Goal: Information Seeking & Learning: Check status

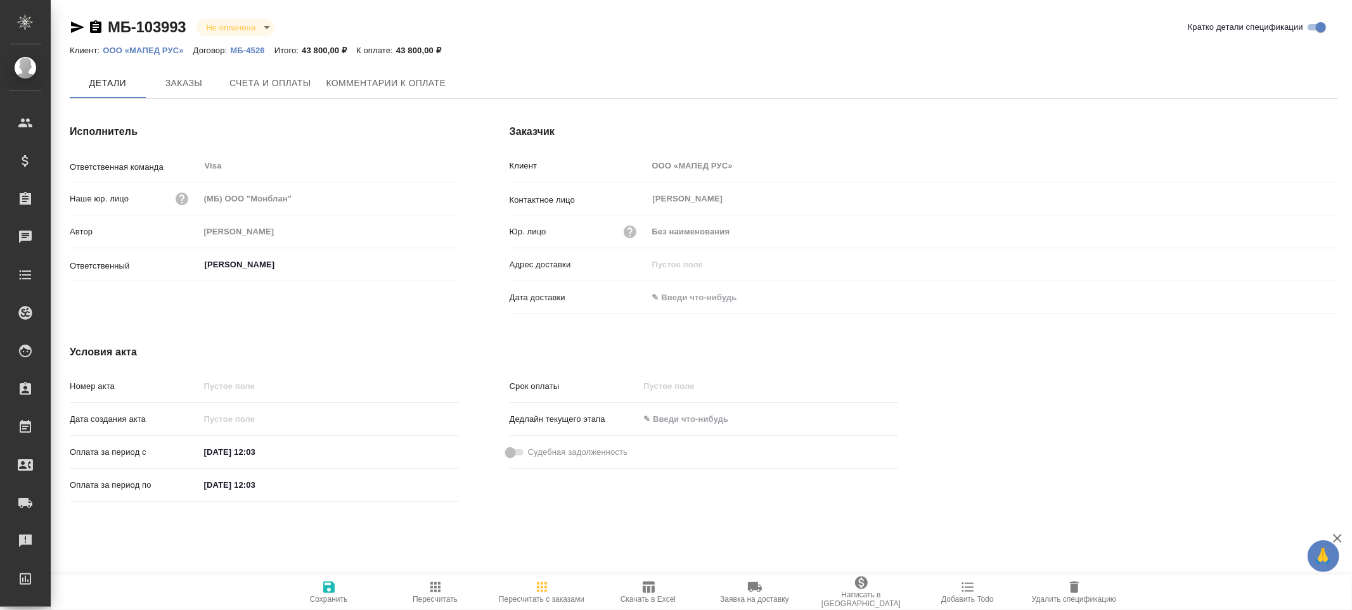
type input "[PERSON_NAME]"
click at [198, 83] on span "Заказы" at bounding box center [183, 84] width 61 height 16
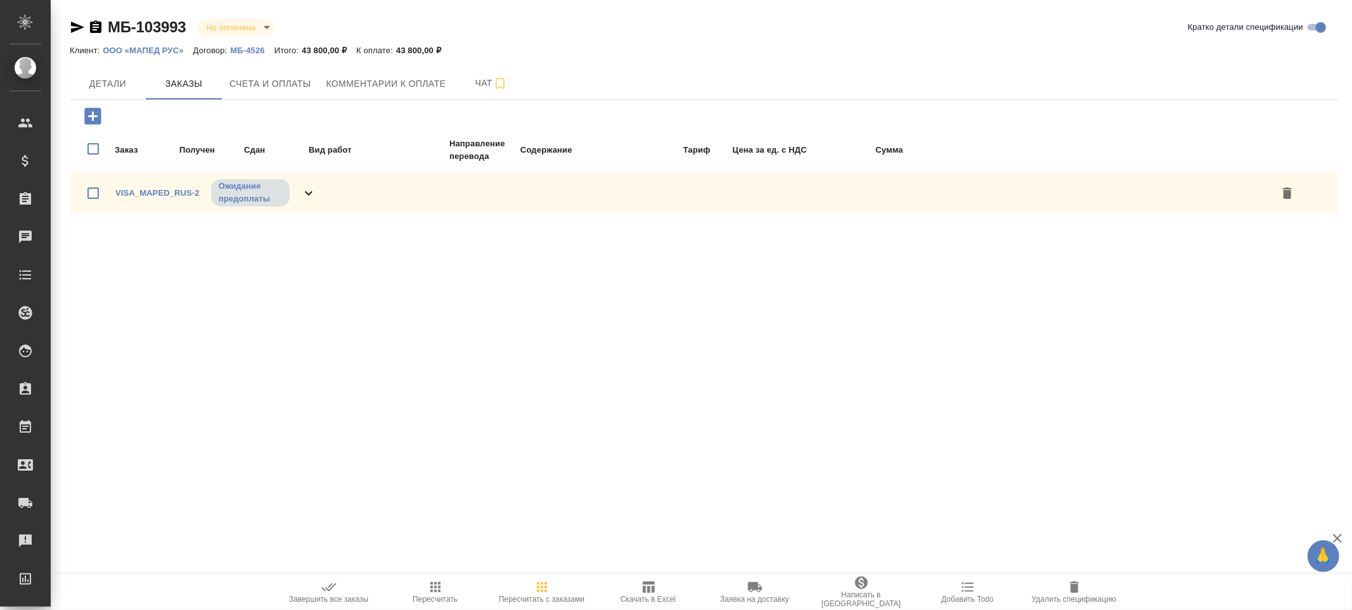
click at [311, 193] on icon at bounding box center [308, 193] width 15 height 15
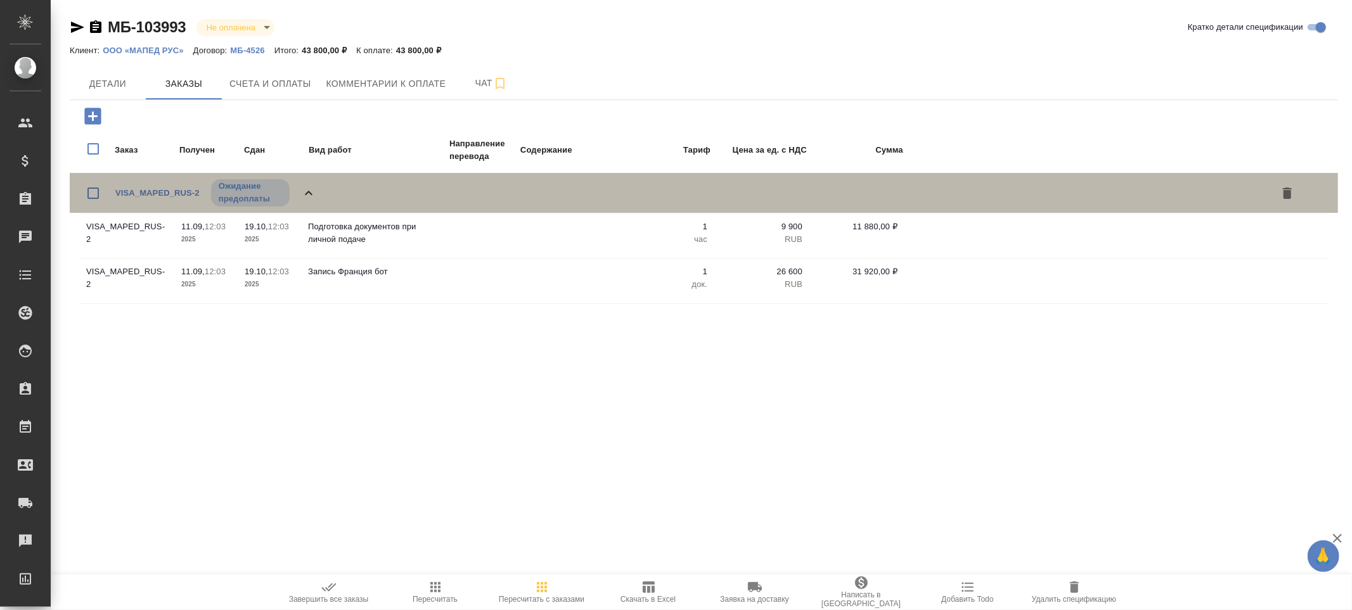
click at [311, 193] on icon at bounding box center [308, 193] width 15 height 15
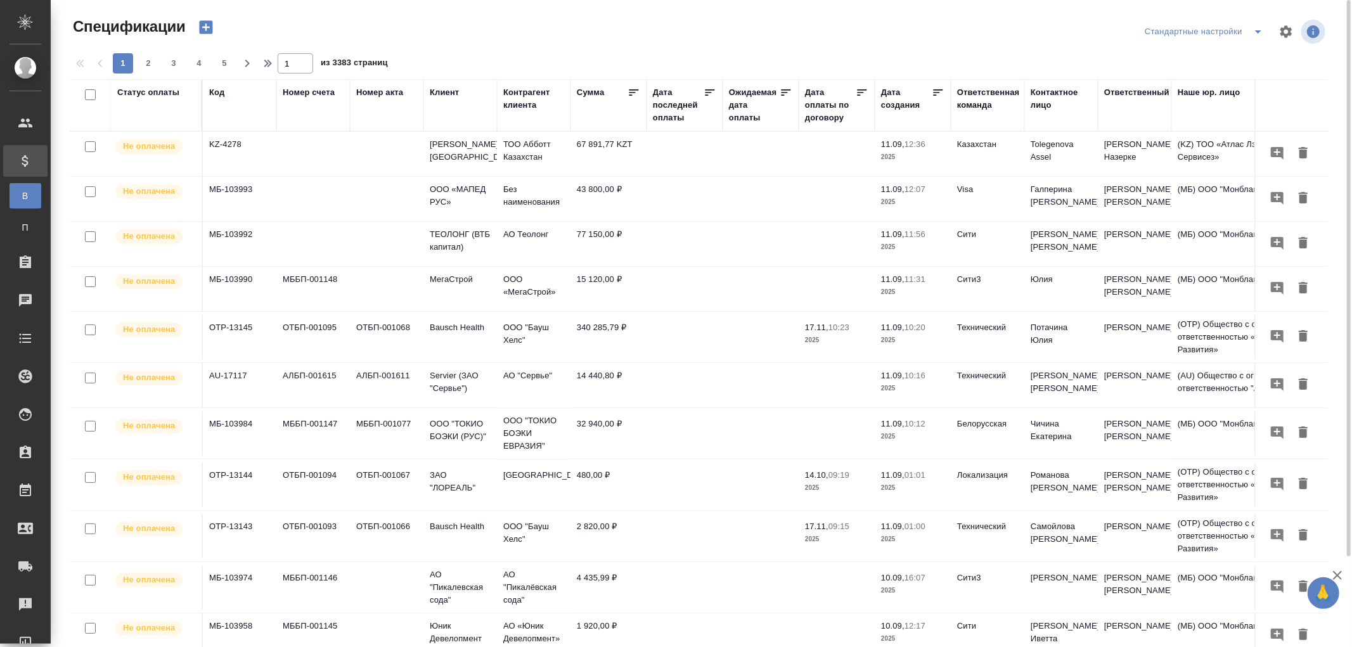
click at [671, 119] on div "Дата последней оплаты" at bounding box center [678, 105] width 51 height 38
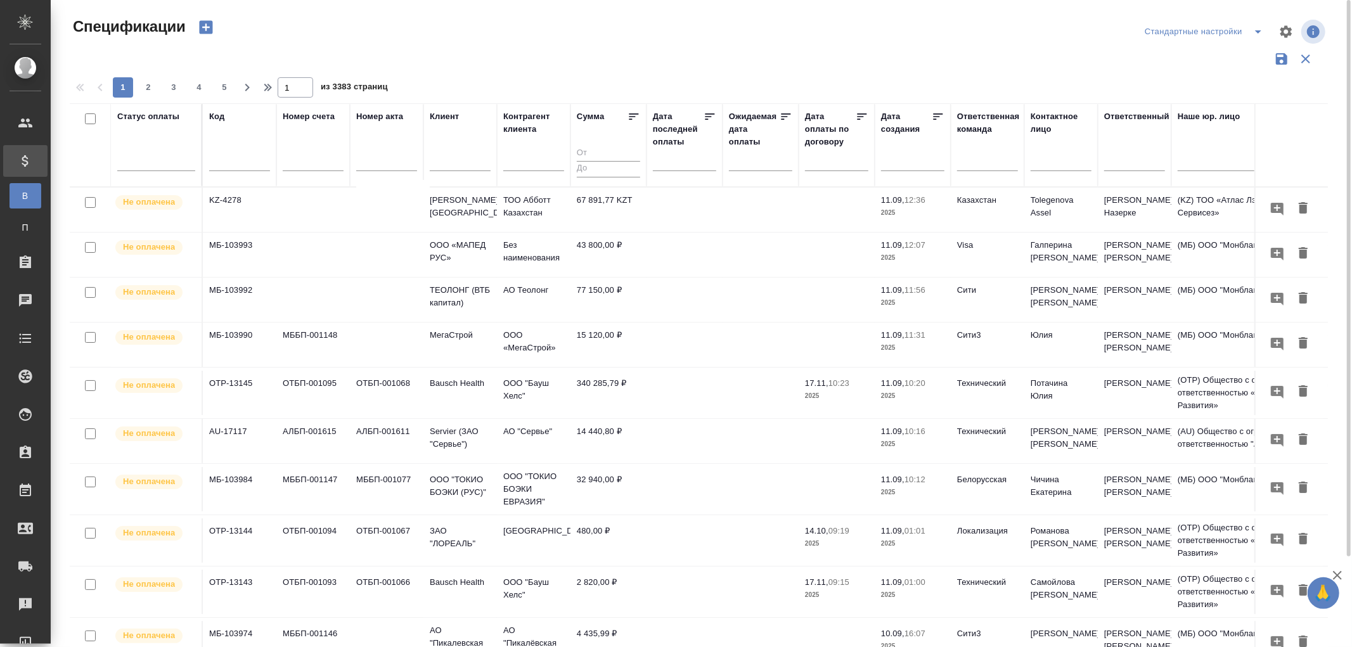
click at [672, 163] on input "text" at bounding box center [688, 160] width 56 height 18
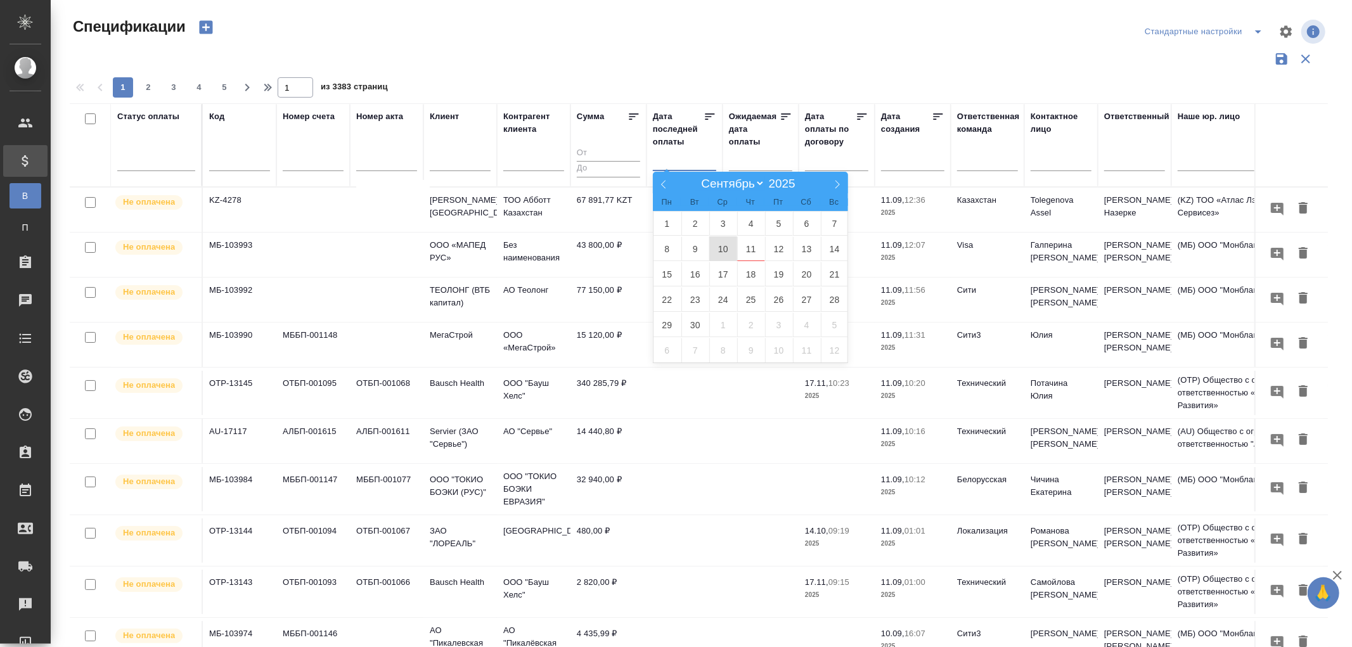
click at [724, 250] on span "10" at bounding box center [723, 248] width 28 height 25
type div "2025-09-09T21:00:00.000Z"
click at [755, 248] on span "11" at bounding box center [751, 248] width 28 height 25
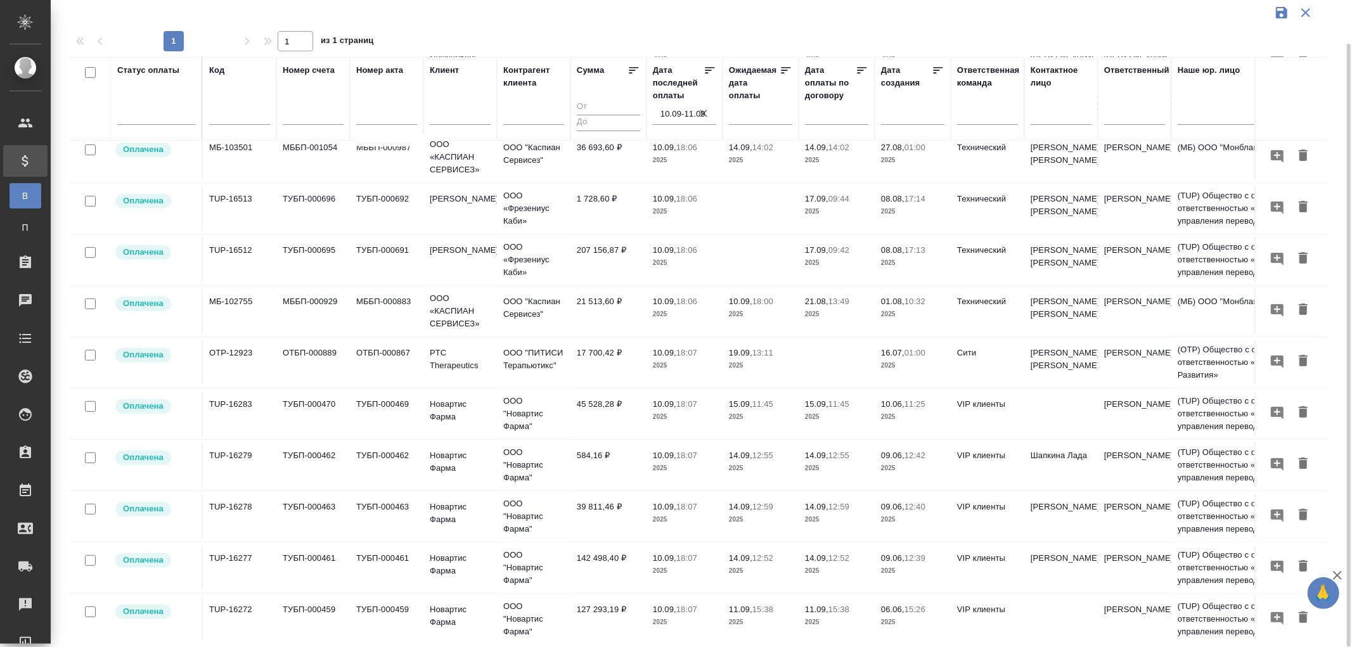
scroll to position [385, 0]
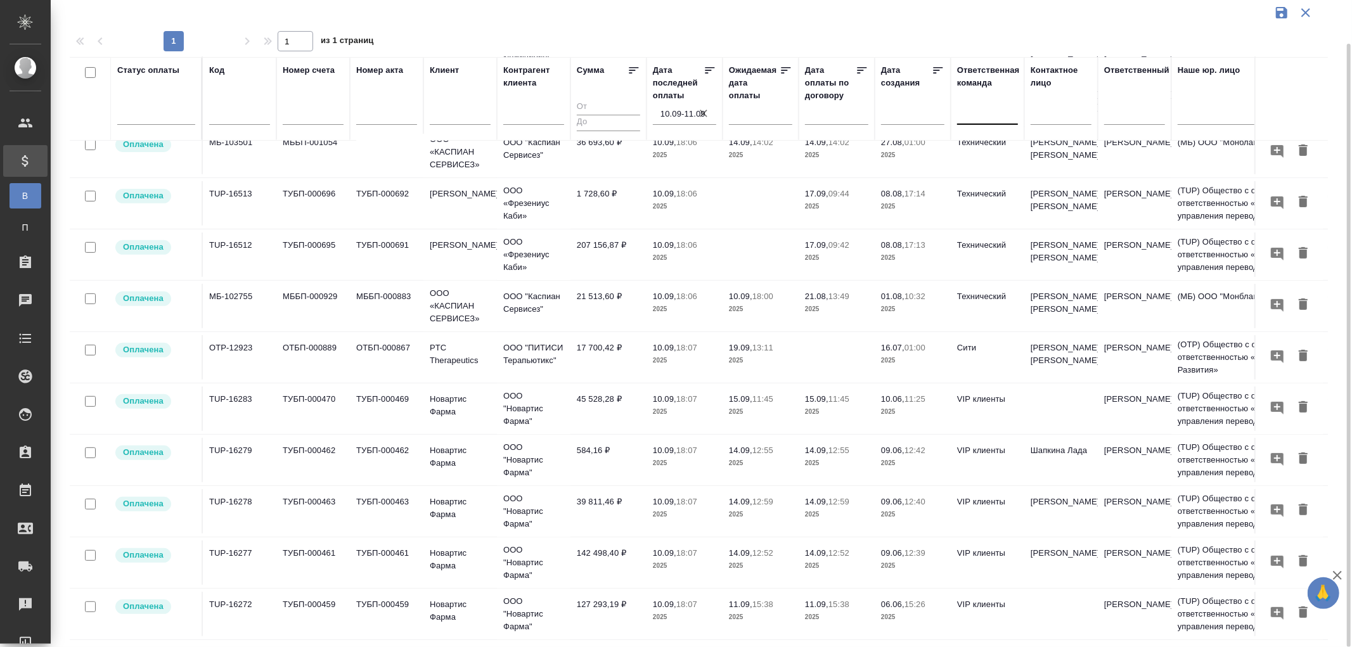
click at [966, 115] on div at bounding box center [987, 112] width 61 height 18
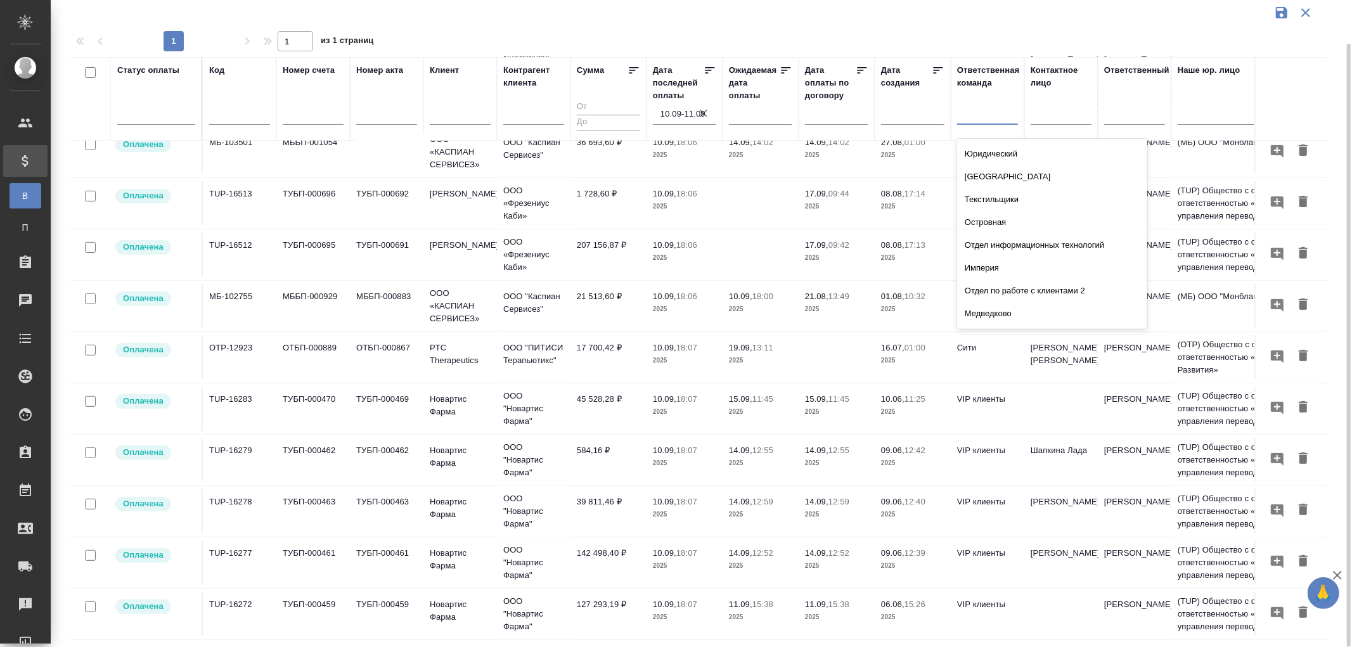
scroll to position [141, 0]
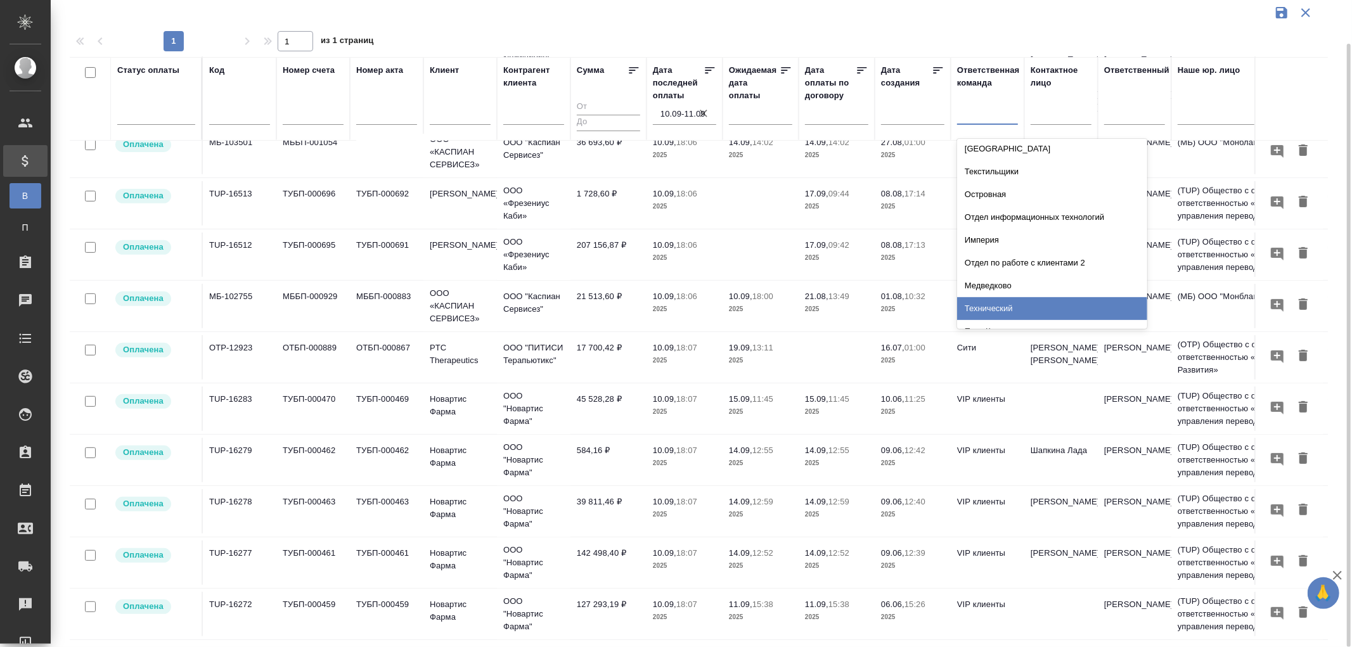
click at [983, 307] on div "Технический" at bounding box center [1052, 308] width 190 height 23
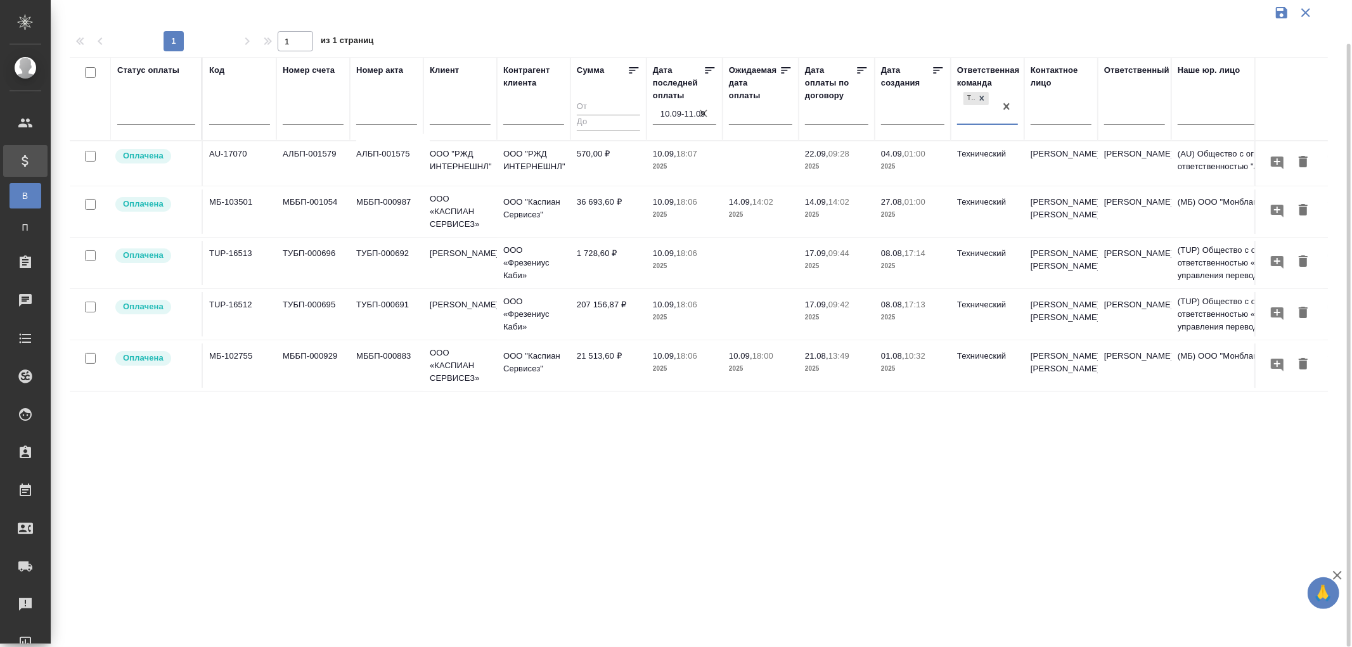
scroll to position [0, 0]
drag, startPoint x: 1008, startPoint y: 104, endPoint x: 999, endPoint y: 108, distance: 9.1
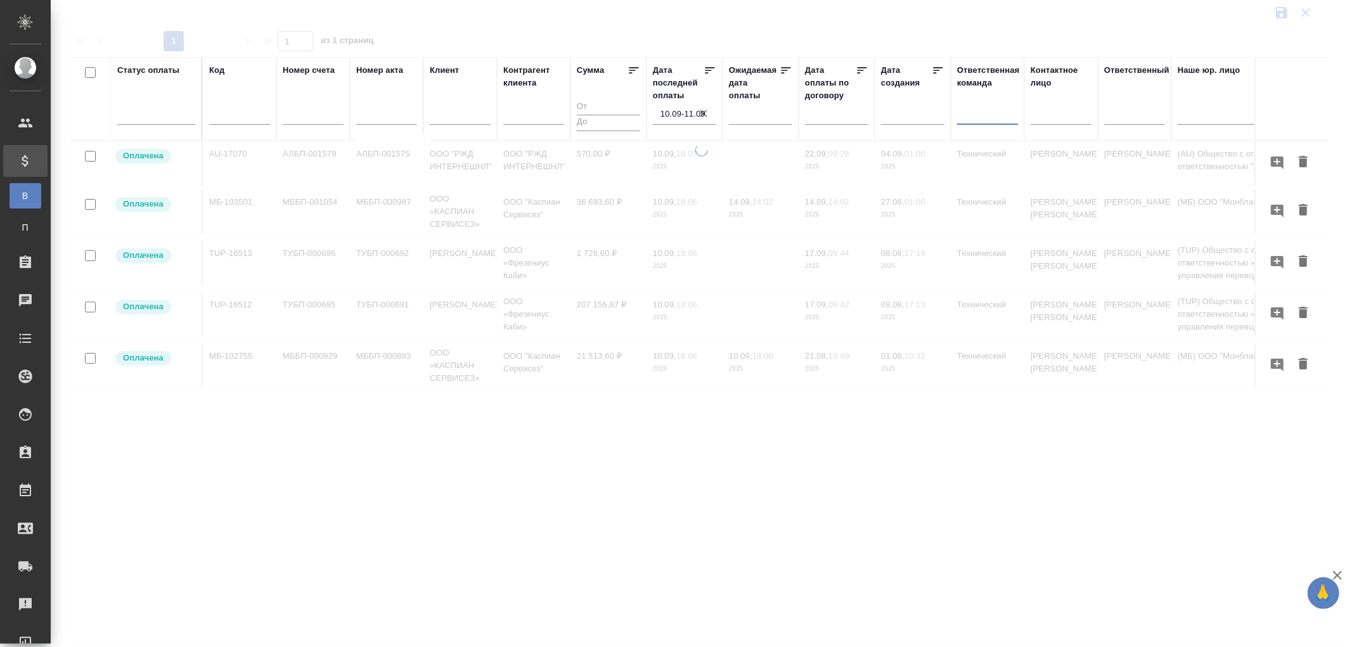
click at [981, 114] on div at bounding box center [987, 112] width 61 height 18
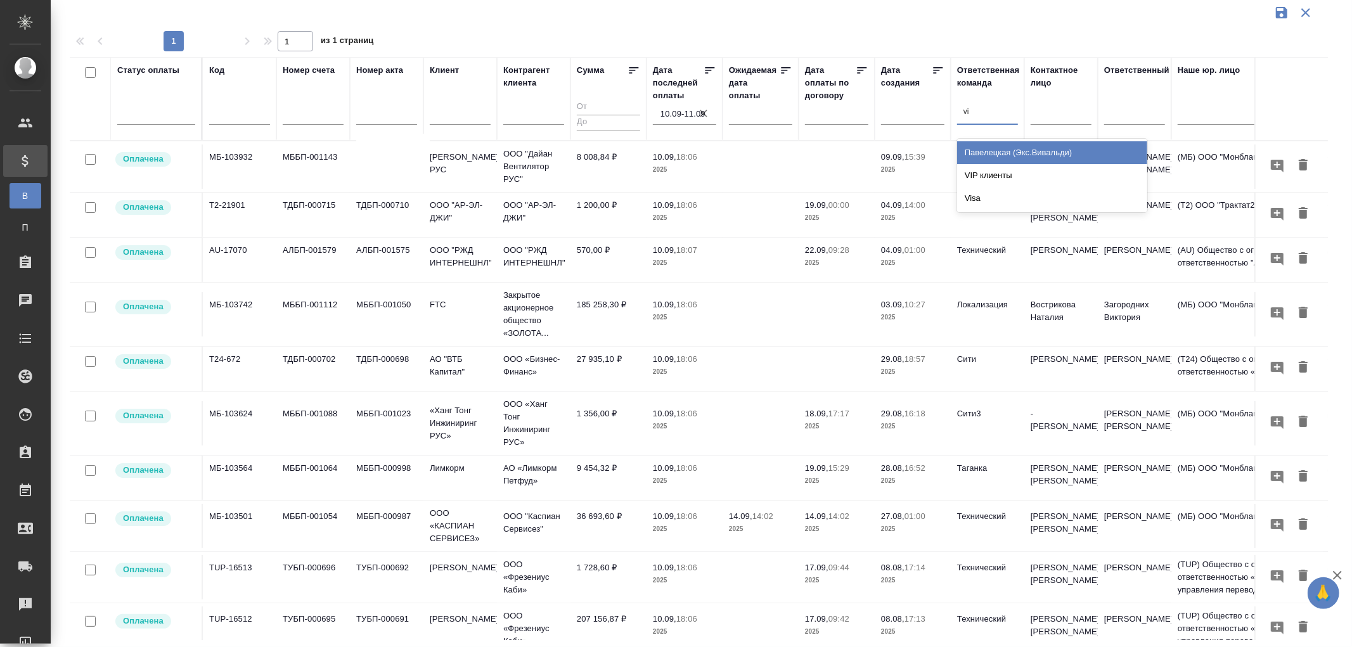
type input "vip"
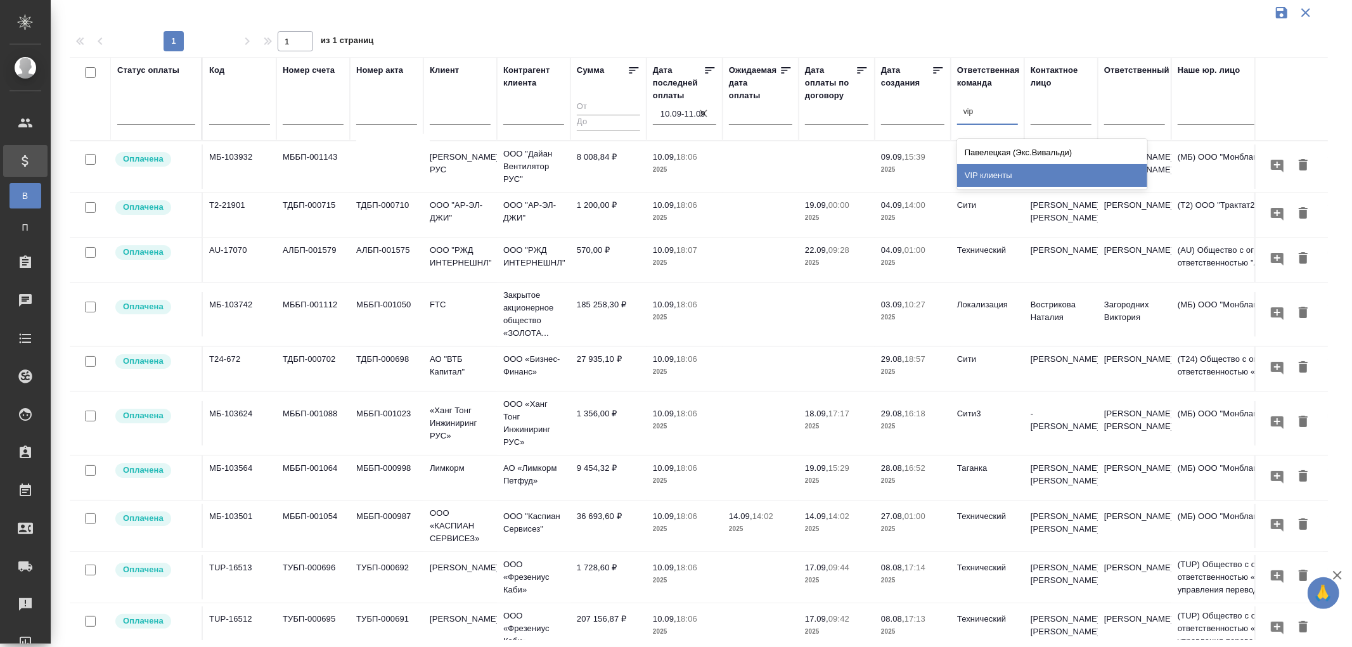
drag, startPoint x: 1010, startPoint y: 174, endPoint x: 1346, endPoint y: 183, distance: 336.0
click at [1010, 175] on div "VIP клиенты" at bounding box center [1052, 175] width 190 height 23
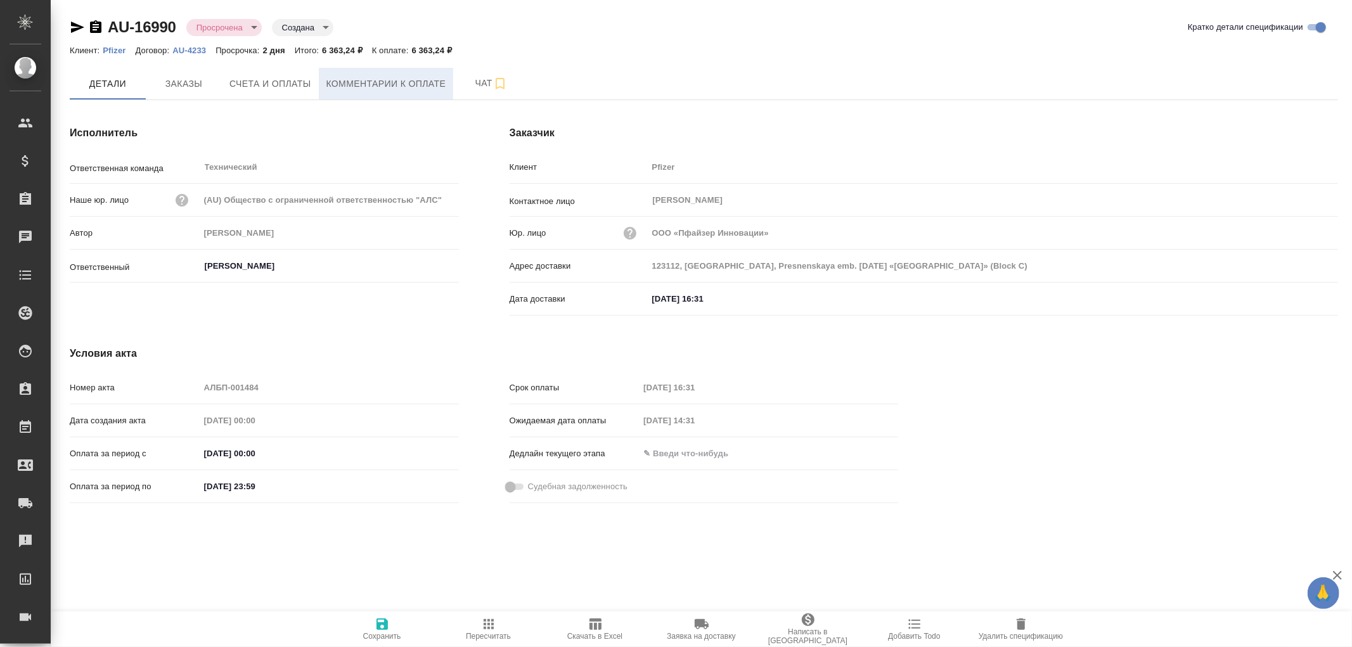
click at [414, 89] on span "Комментарии к оплате" at bounding box center [386, 84] width 120 height 16
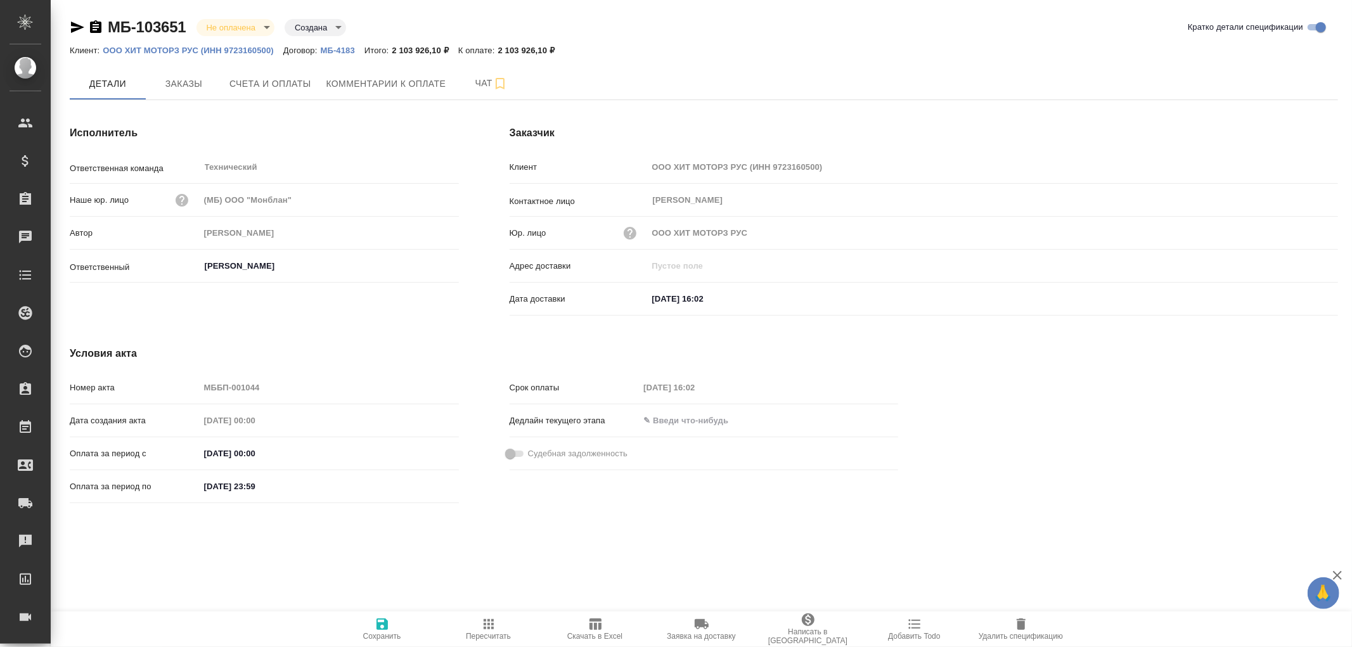
click at [182, 48] on p "ООО ХИТ МОТОРЗ РУС (ИНН 9723160500)" at bounding box center [193, 51] width 181 height 10
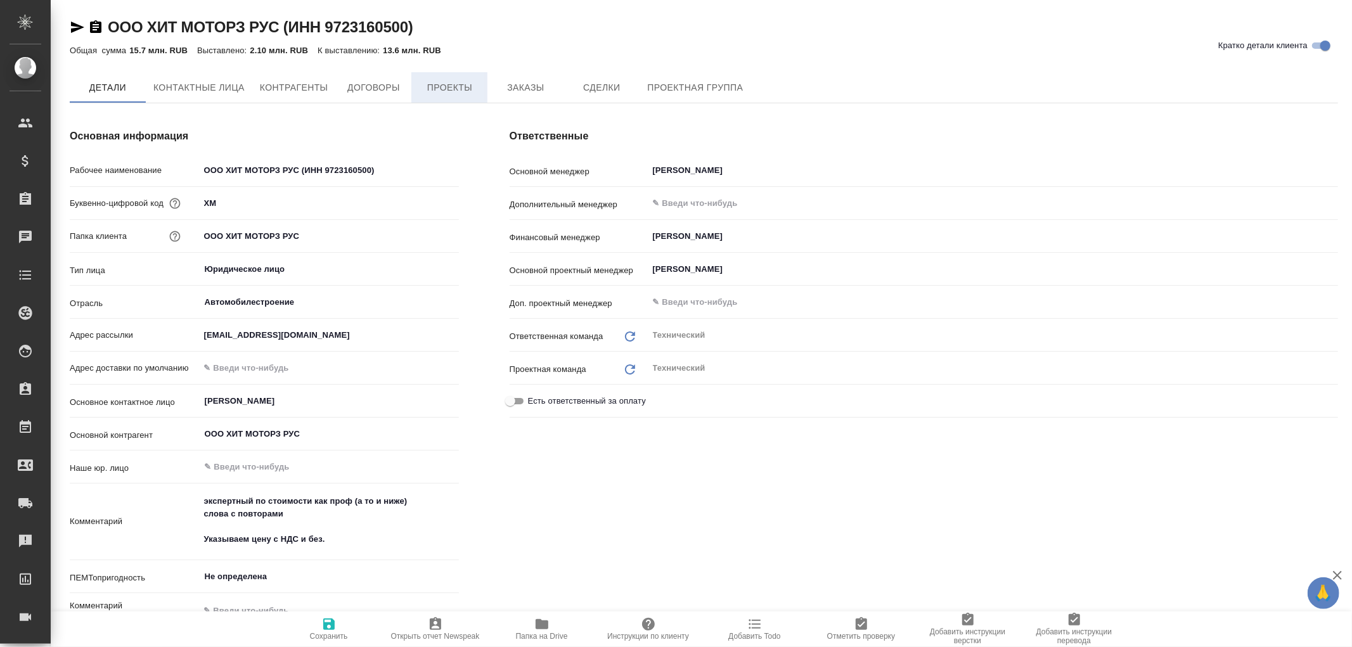
type textarea "x"
click at [449, 84] on span "Проекты" at bounding box center [449, 88] width 61 height 16
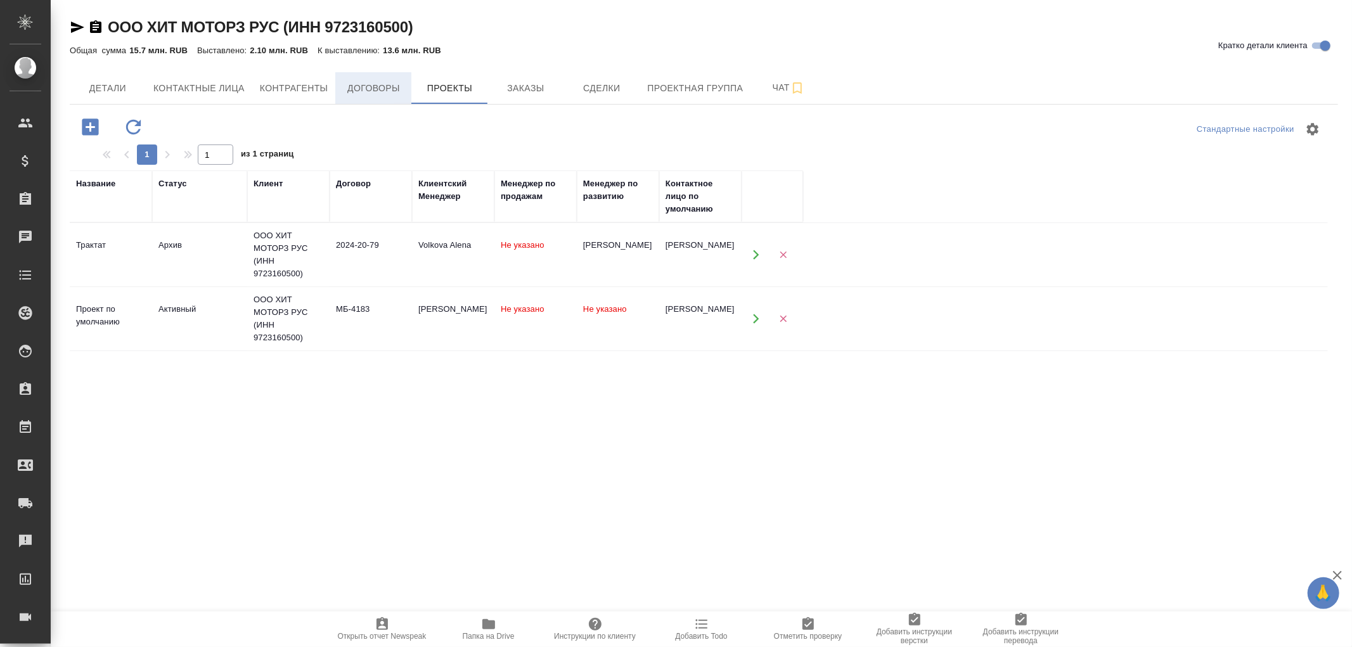
click at [373, 86] on span "Договоры" at bounding box center [373, 88] width 61 height 16
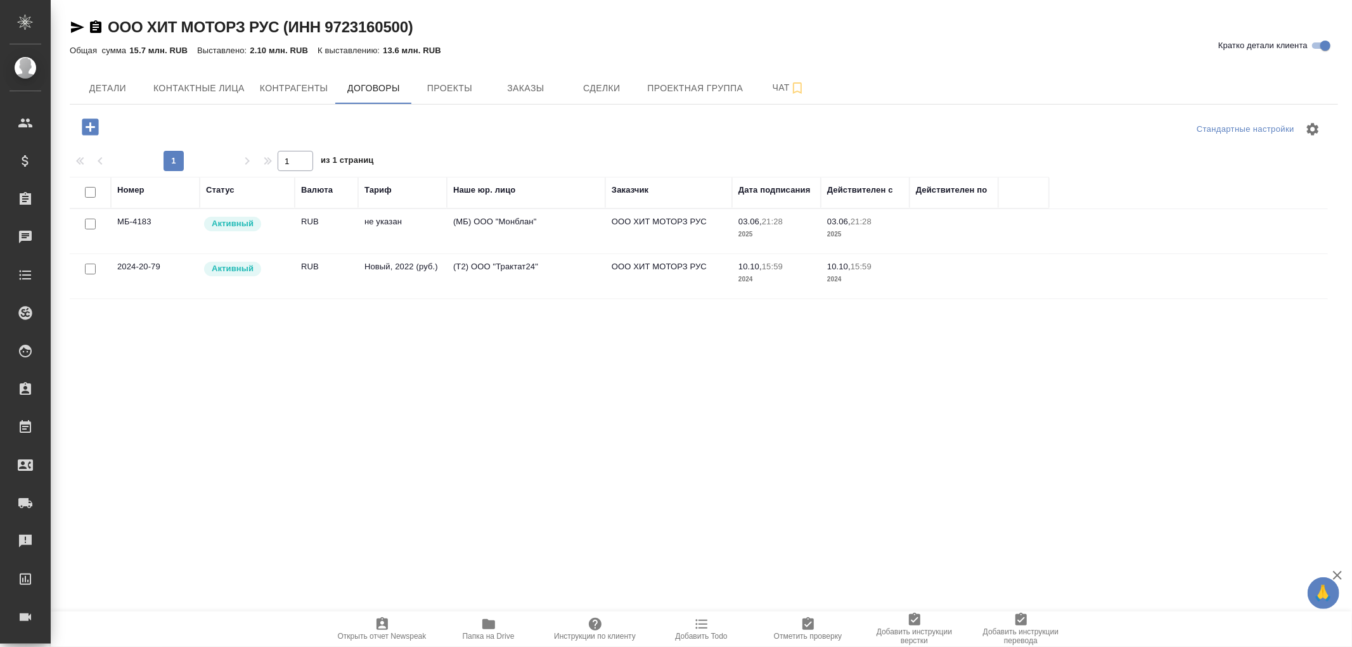
click at [491, 219] on td "(МБ) ООО "Монблан"" at bounding box center [526, 231] width 158 height 44
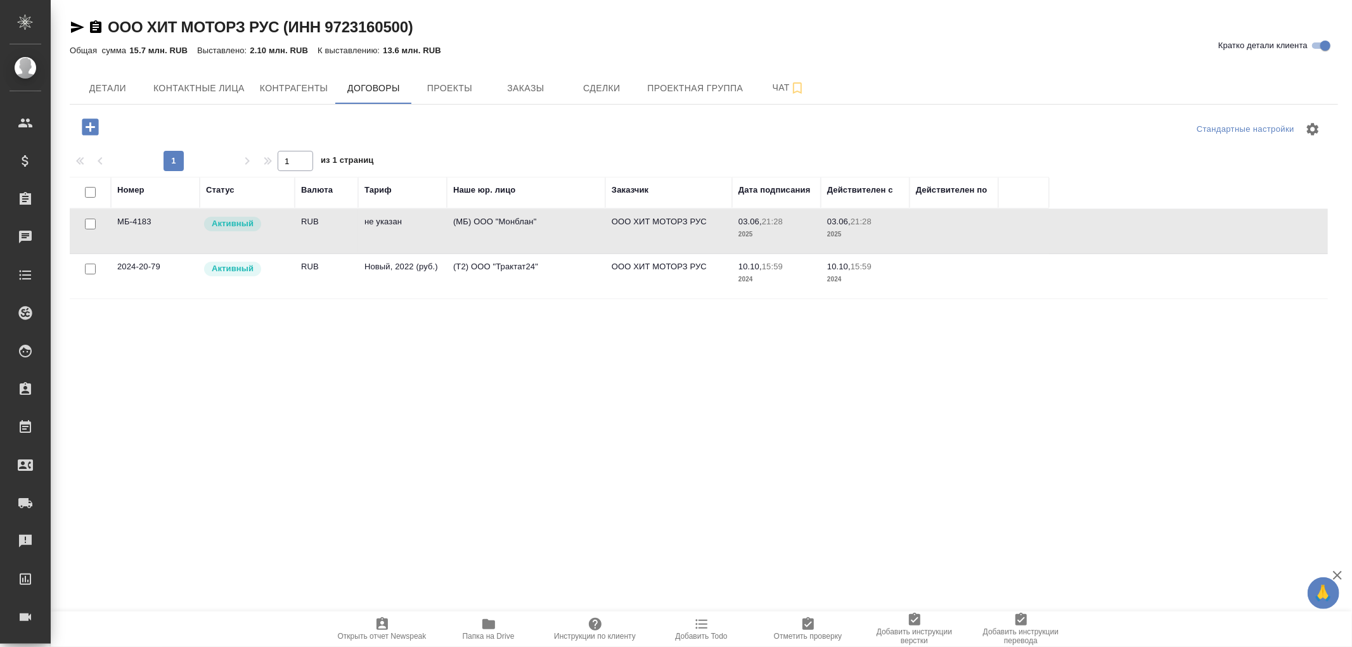
click at [491, 219] on td "(МБ) ООО "Монблан"" at bounding box center [526, 231] width 158 height 44
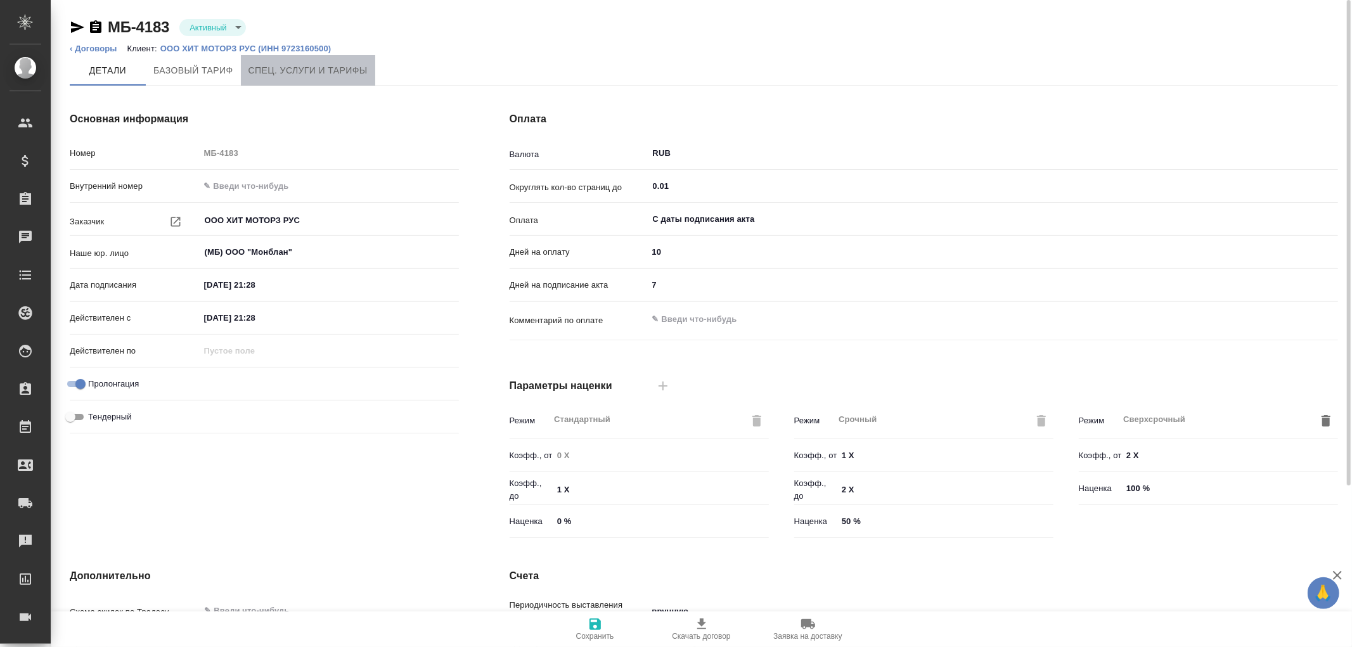
click at [326, 64] on span "Спец. услуги и тарифы" at bounding box center [307, 71] width 119 height 16
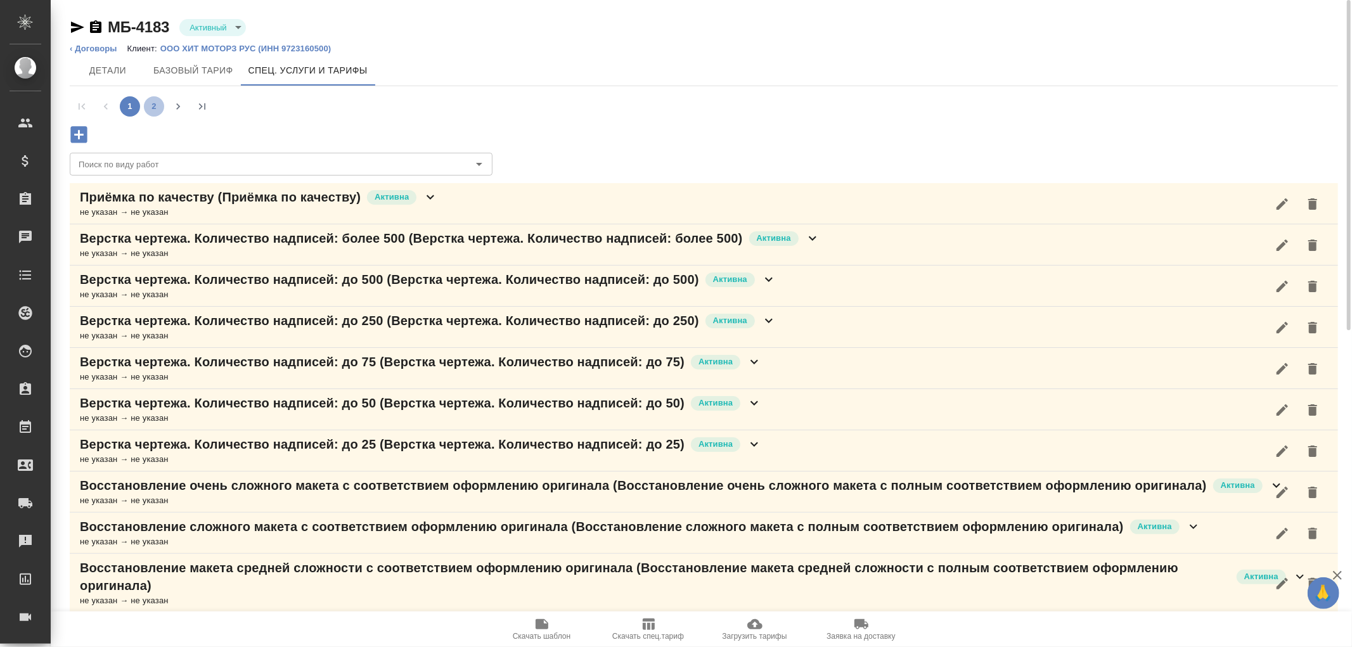
click at [155, 105] on button "2" at bounding box center [154, 106] width 20 height 20
